Goal: Consume media (video, audio)

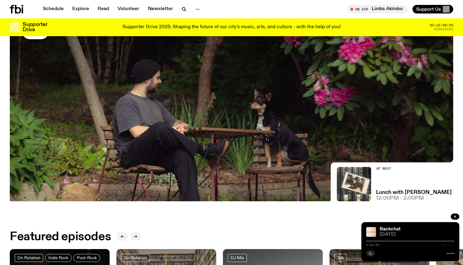
scroll to position [114, 0]
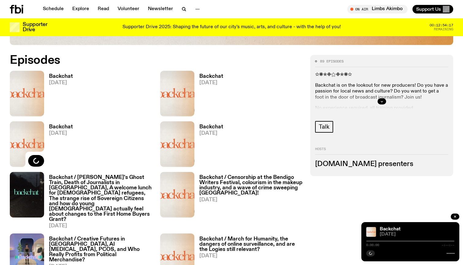
scroll to position [294, 0]
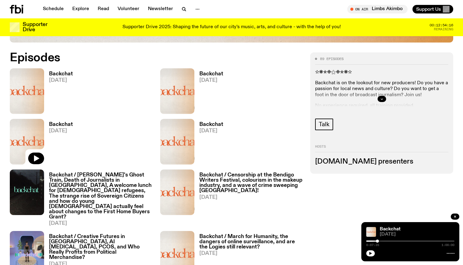
click at [93, 137] on div "Backchat [DATE]" at bounding box center [81, 142] width 143 height 46
click at [65, 124] on h3 "Backchat" at bounding box center [61, 124] width 24 height 5
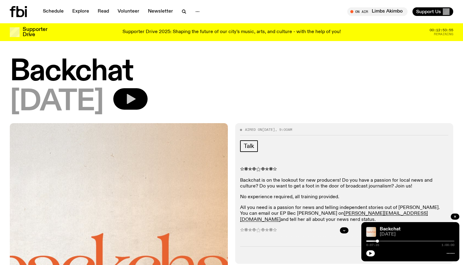
click at [148, 93] on button "button" at bounding box center [130, 98] width 34 height 21
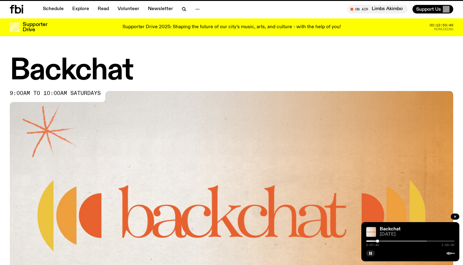
scroll to position [294, 0]
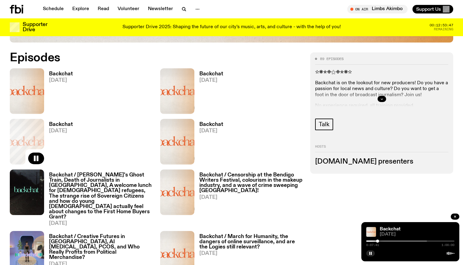
click at [207, 126] on h3 "Backchat" at bounding box center [211, 124] width 24 height 5
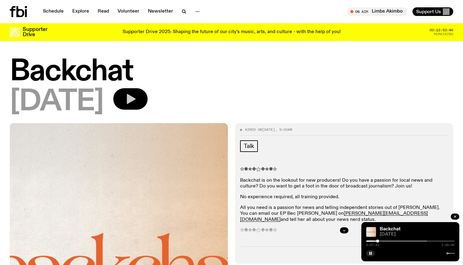
click at [137, 104] on icon "button" at bounding box center [130, 99] width 12 height 12
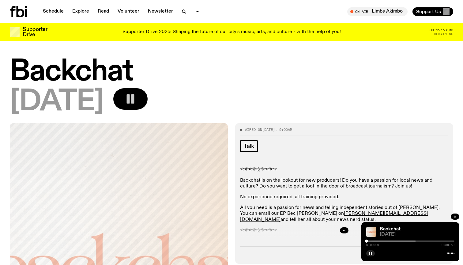
click at [372, 241] on div at bounding box center [372, 240] width 88 height 1
click at [382, 240] on div at bounding box center [372, 240] width 88 height 1
click at [388, 240] on div at bounding box center [381, 240] width 88 height 1
click at [399, 239] on div "Backchat [DATE] 0:14:49 0:59:59" at bounding box center [410, 241] width 98 height 39
click at [399, 242] on div "0:14:49 0:59:59" at bounding box center [410, 242] width 88 height 7
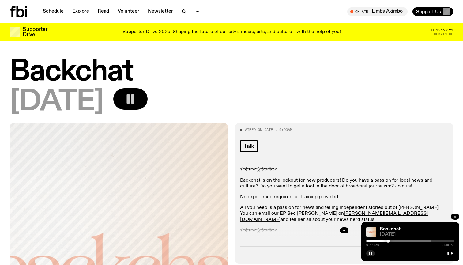
click at [397, 241] on div at bounding box center [387, 240] width 88 height 1
click at [368, 255] on button "button" at bounding box center [370, 253] width 9 height 6
